Goal: Information Seeking & Learning: Learn about a topic

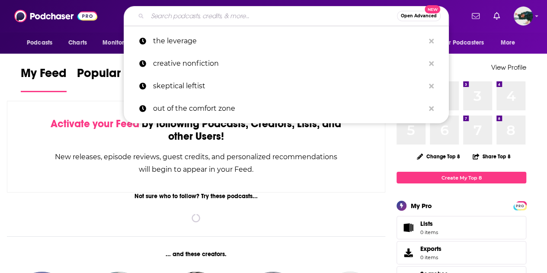
click at [266, 16] on input "Search podcasts, credits, & more..." at bounding box center [271, 16] width 249 height 14
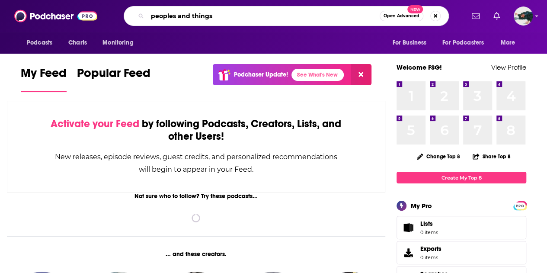
type input "peoples and things"
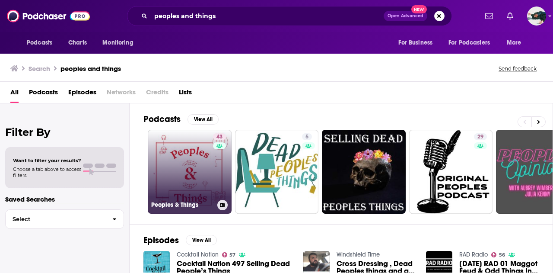
click at [193, 173] on link "43 Peoples & Things" at bounding box center [190, 172] width 84 height 84
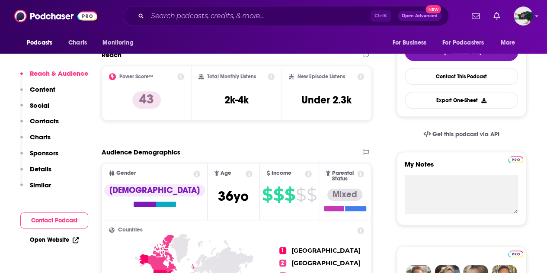
scroll to position [200, 0]
